Goal: Entertainment & Leisure: Consume media (video, audio)

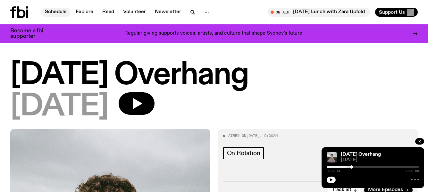
click at [60, 12] on link "Schedule" at bounding box center [56, 12] width 30 height 9
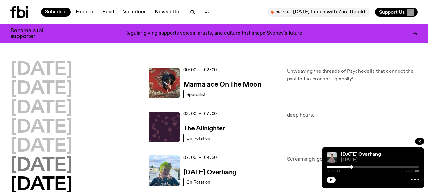
click at [72, 162] on h2 "[DATE]" at bounding box center [41, 166] width 62 height 18
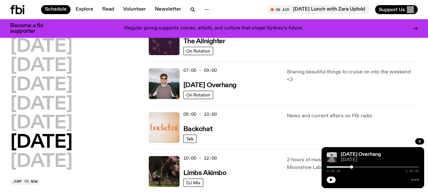
scroll to position [114, 0]
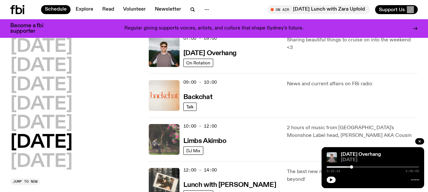
click at [168, 137] on img at bounding box center [164, 139] width 31 height 31
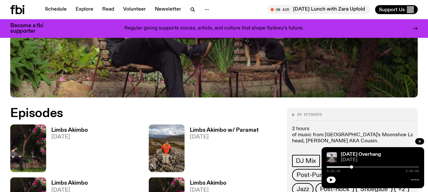
scroll to position [223, 0]
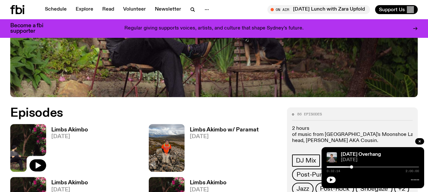
click at [37, 149] on img at bounding box center [28, 148] width 36 height 48
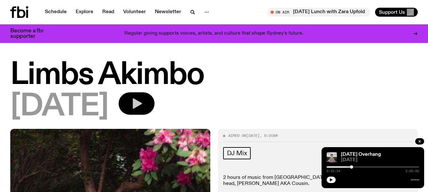
click at [142, 104] on icon "button" at bounding box center [137, 103] width 9 height 11
